Goal: Information Seeking & Learning: Learn about a topic

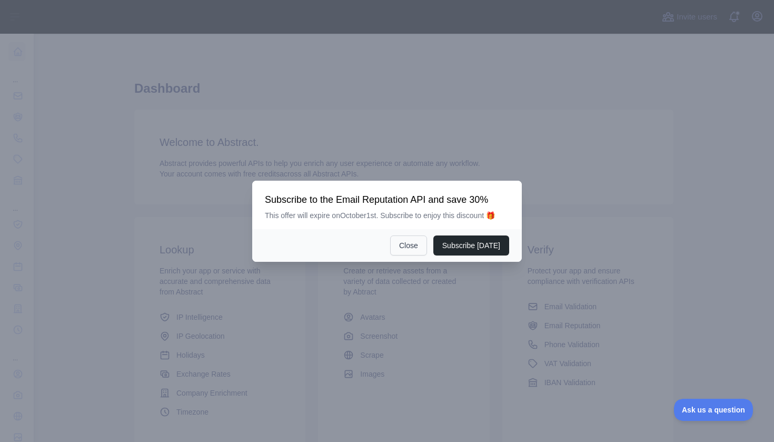
click at [415, 246] on button "Close" at bounding box center [408, 245] width 37 height 20
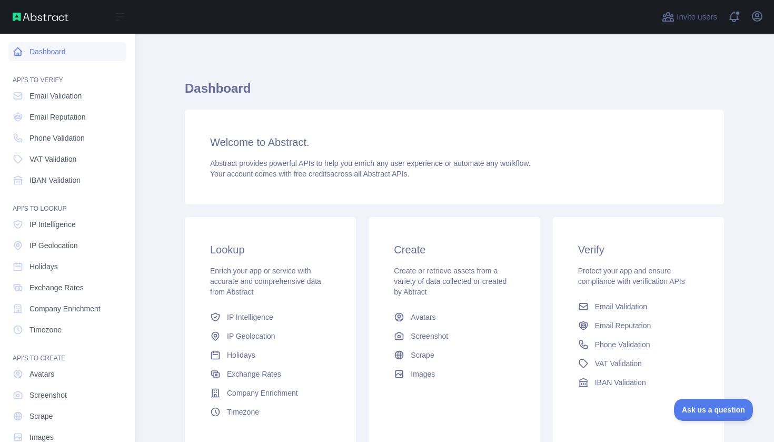
click at [53, 54] on link "Dashboard" at bounding box center [67, 51] width 118 height 19
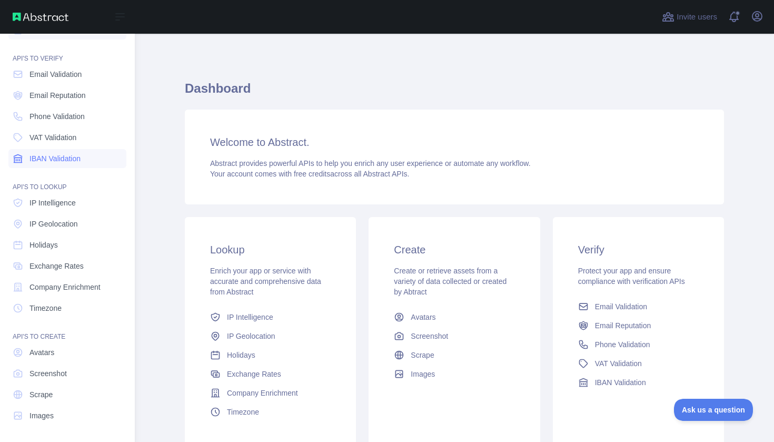
scroll to position [22, 0]
drag, startPoint x: 76, startPoint y: 174, endPoint x: 124, endPoint y: 184, distance: 48.4
click at [124, 184] on div "API'S TO LOOKUP" at bounding box center [67, 180] width 118 height 21
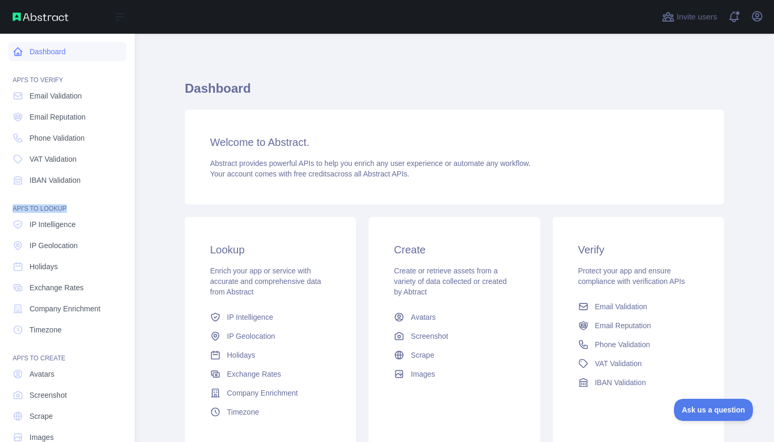
click at [75, 47] on link "Dashboard" at bounding box center [67, 51] width 118 height 19
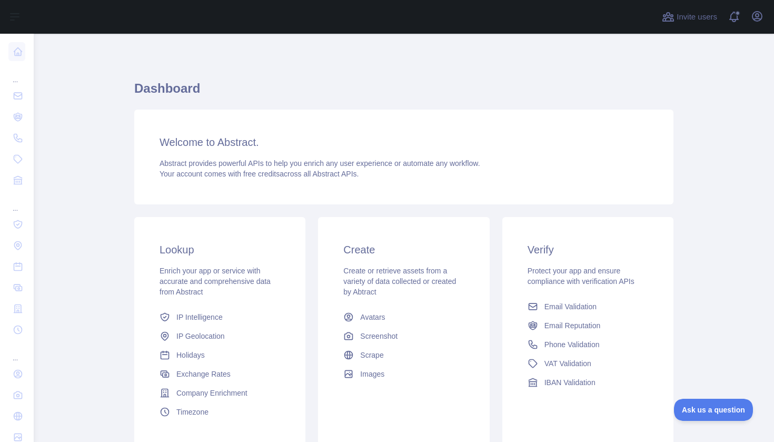
click at [306, 195] on div "Welcome to Abstract. Abstract provides powerful APIs to help you enrich any use…" at bounding box center [403, 157] width 539 height 95
click at [239, 144] on h3 "Welcome to Abstract." at bounding box center [404, 142] width 489 height 15
click at [246, 162] on span "Abstract provides powerful APIs to help you enrich any user experience or autom…" at bounding box center [320, 163] width 321 height 8
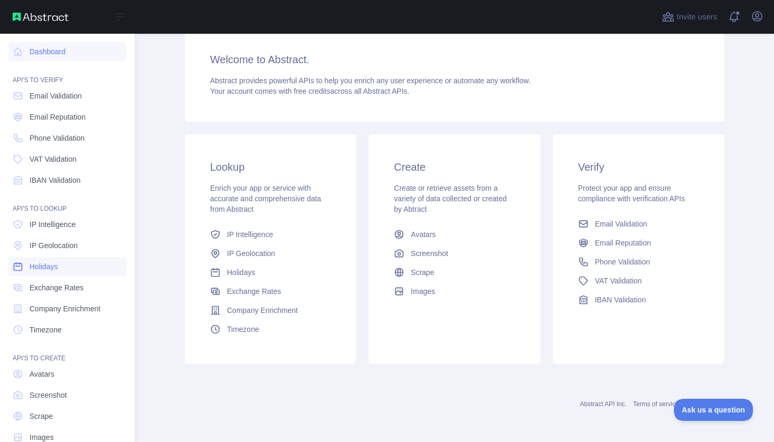
click at [58, 263] on span "Holidays" at bounding box center [44, 266] width 28 height 11
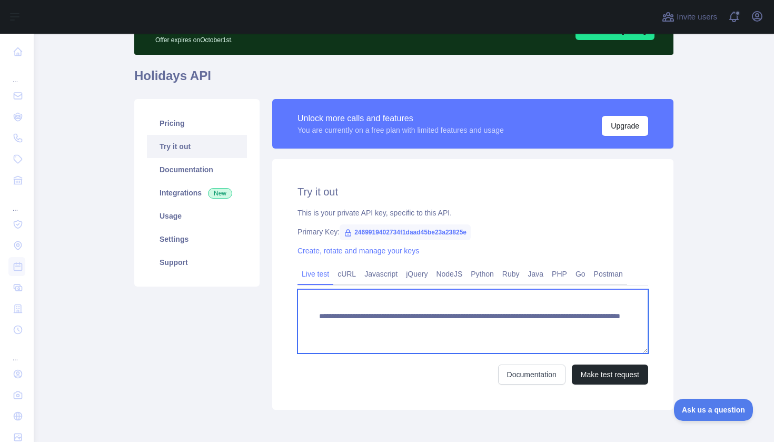
scroll to position [11, 0]
drag, startPoint x: 318, startPoint y: 316, endPoint x: 361, endPoint y: 329, distance: 45.3
click at [361, 329] on textarea "**********" at bounding box center [473, 321] width 351 height 64
